Goal: Answer question/provide support: Answer question/provide support

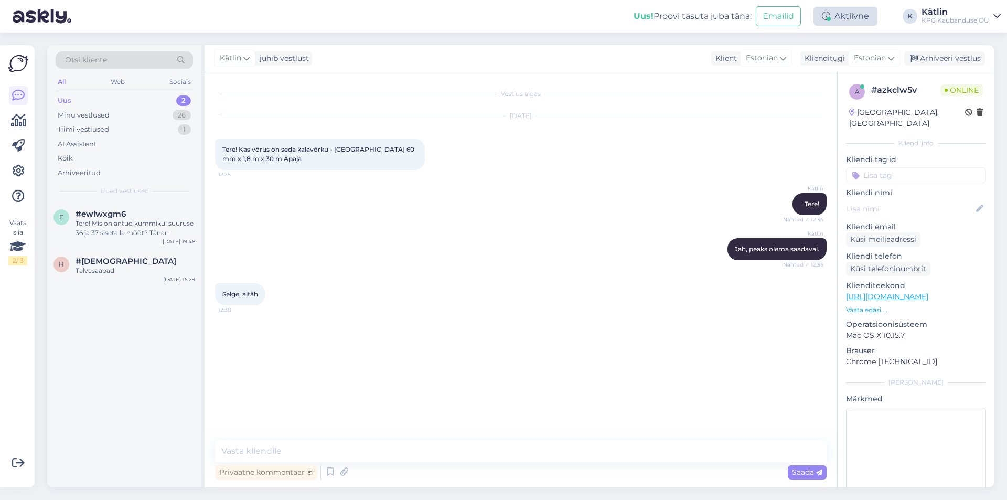
click at [839, 14] on div "Aktiivne" at bounding box center [846, 16] width 64 height 19
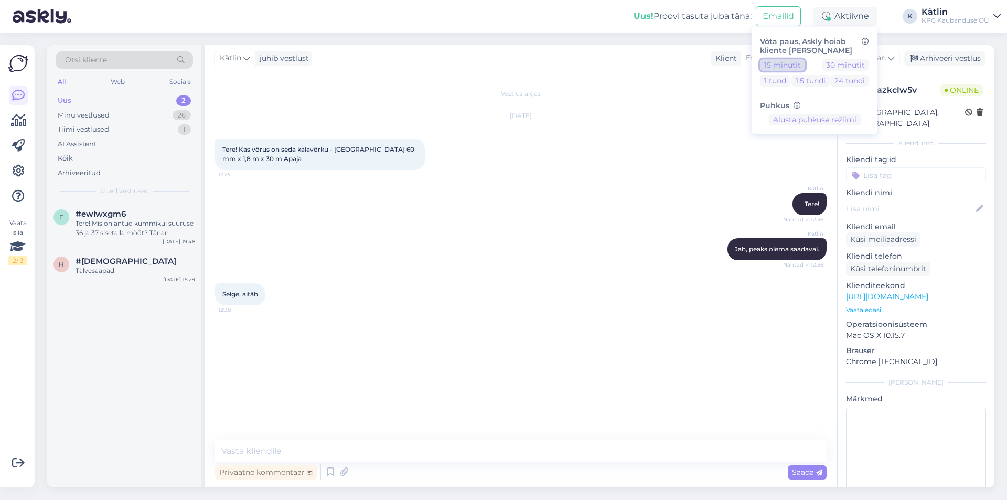
click at [799, 62] on button "15 minutit" at bounding box center [782, 65] width 45 height 12
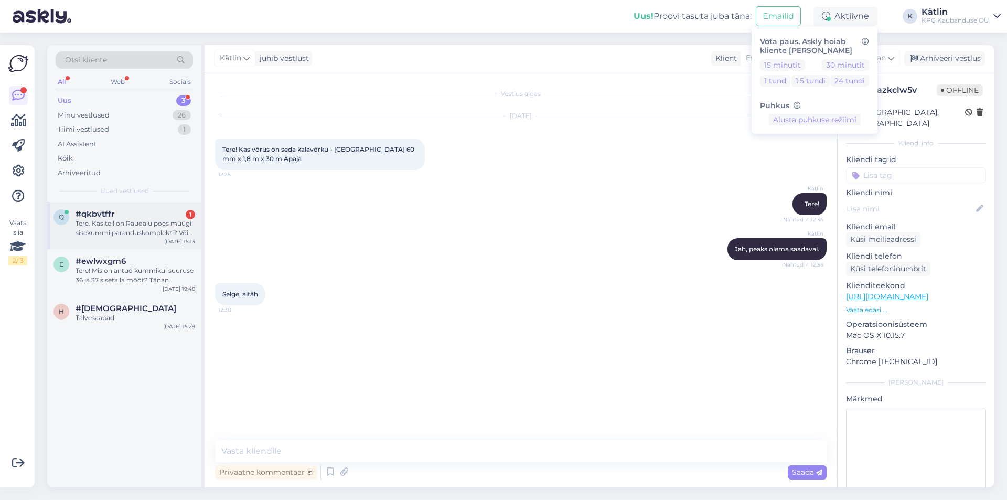
click at [126, 234] on div "Tere. Kas teil on Raudalu poes müügil sisekummi paranduskomplekti? Või aiakäru …" at bounding box center [136, 228] width 120 height 19
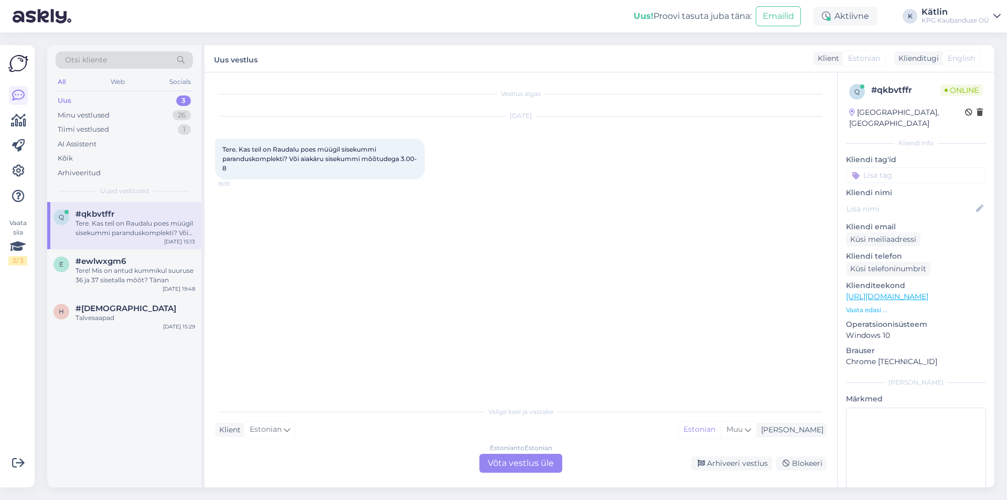
click at [522, 461] on div "Estonian to Estonian Võta vestlus üle" at bounding box center [520, 463] width 83 height 19
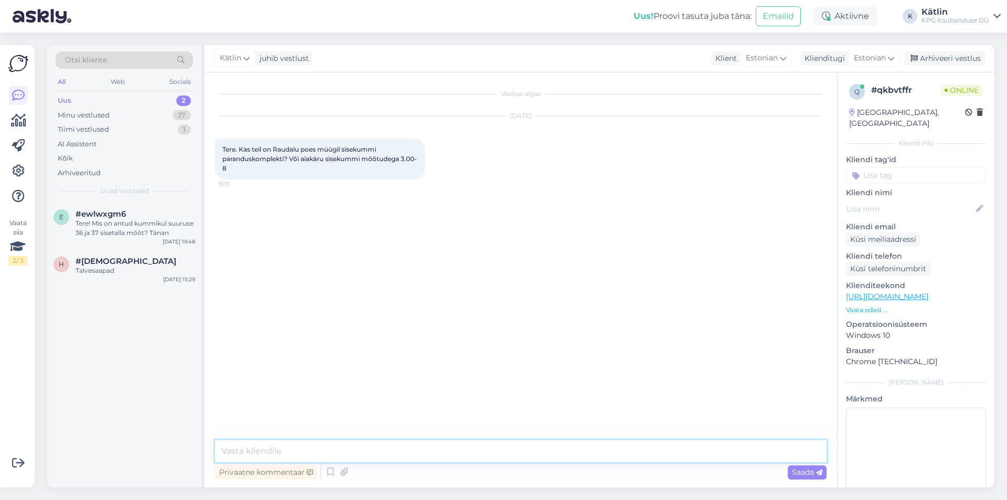
click at [521, 461] on textarea at bounding box center [521, 451] width 612 height 22
type textarea "Tere!"
click at [353, 446] on textarea at bounding box center [521, 451] width 612 height 22
paste textarea "5552 0567"
type textarea "Palun helistage otse [PERSON_NAME] uurige, Raudalu number on 5552 0567"
